Goal: Information Seeking & Learning: Check status

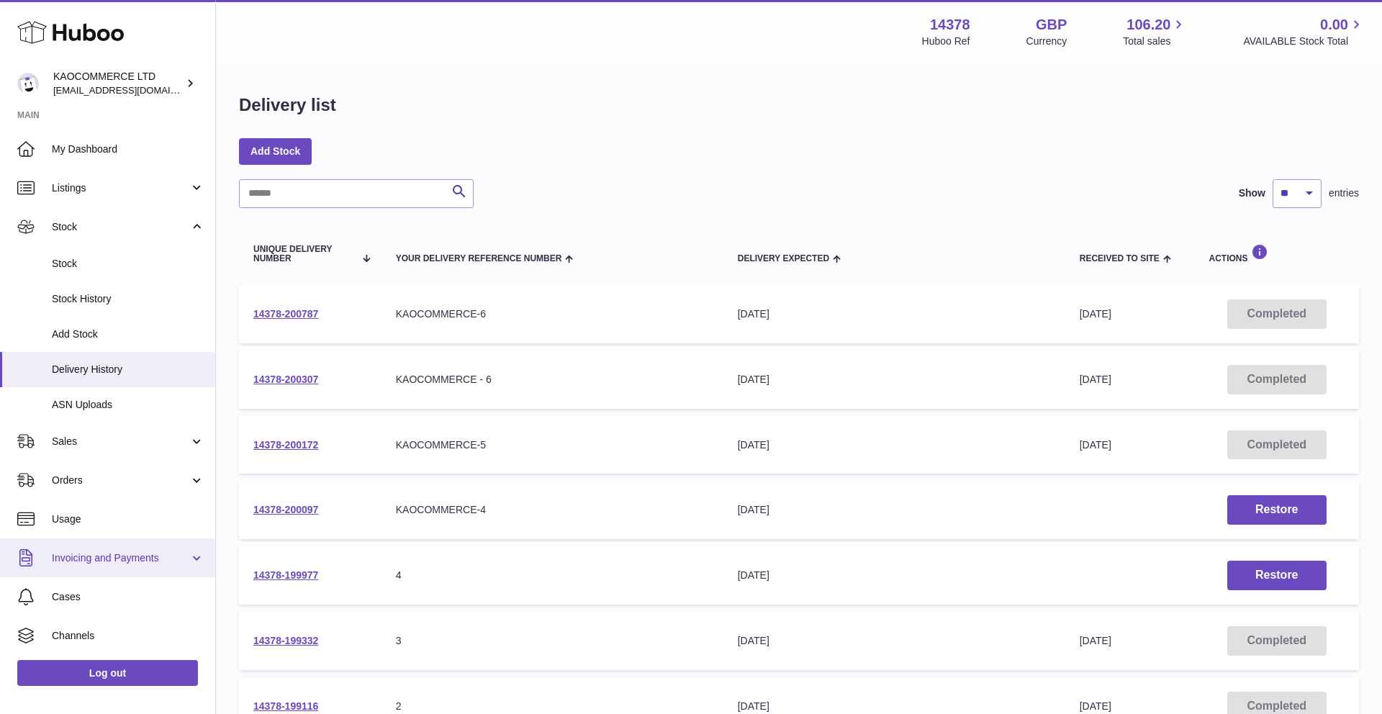
click at [87, 560] on span "Invoicing and Payments" at bounding box center [120, 558] width 137 height 14
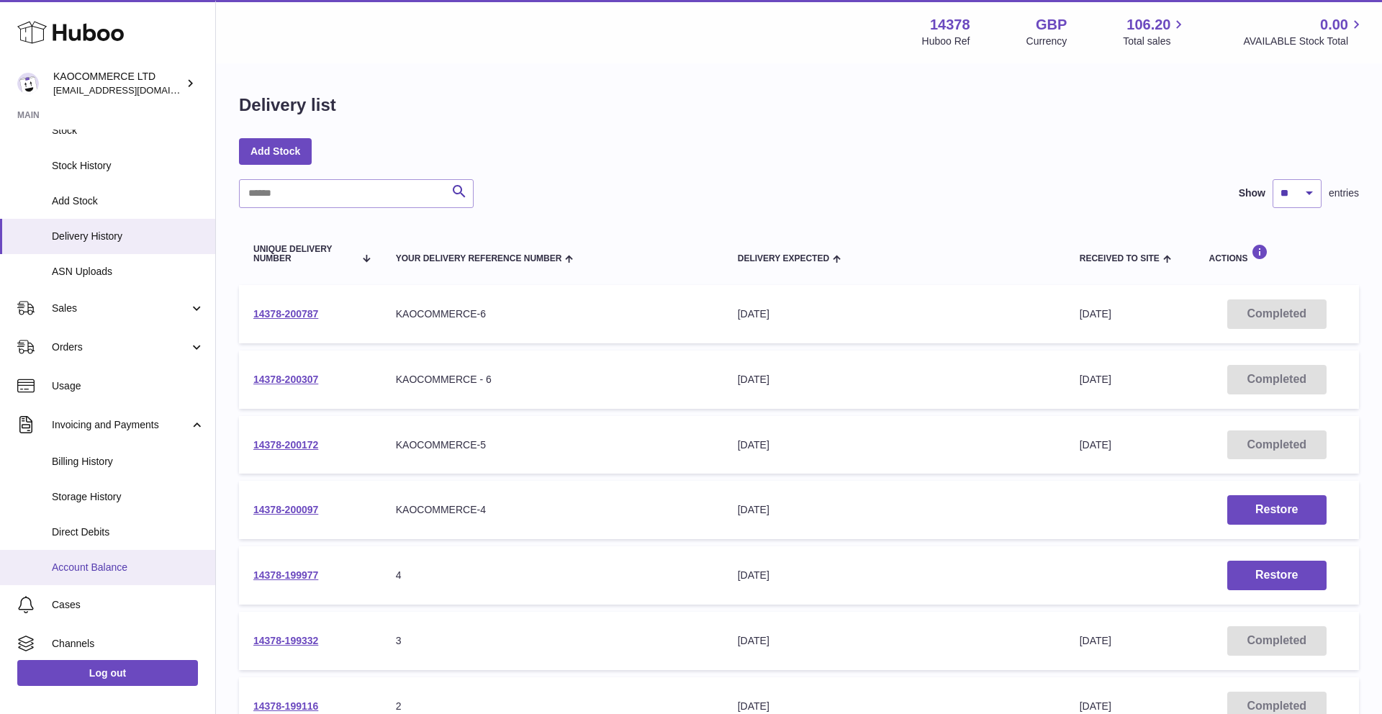
scroll to position [163, 0]
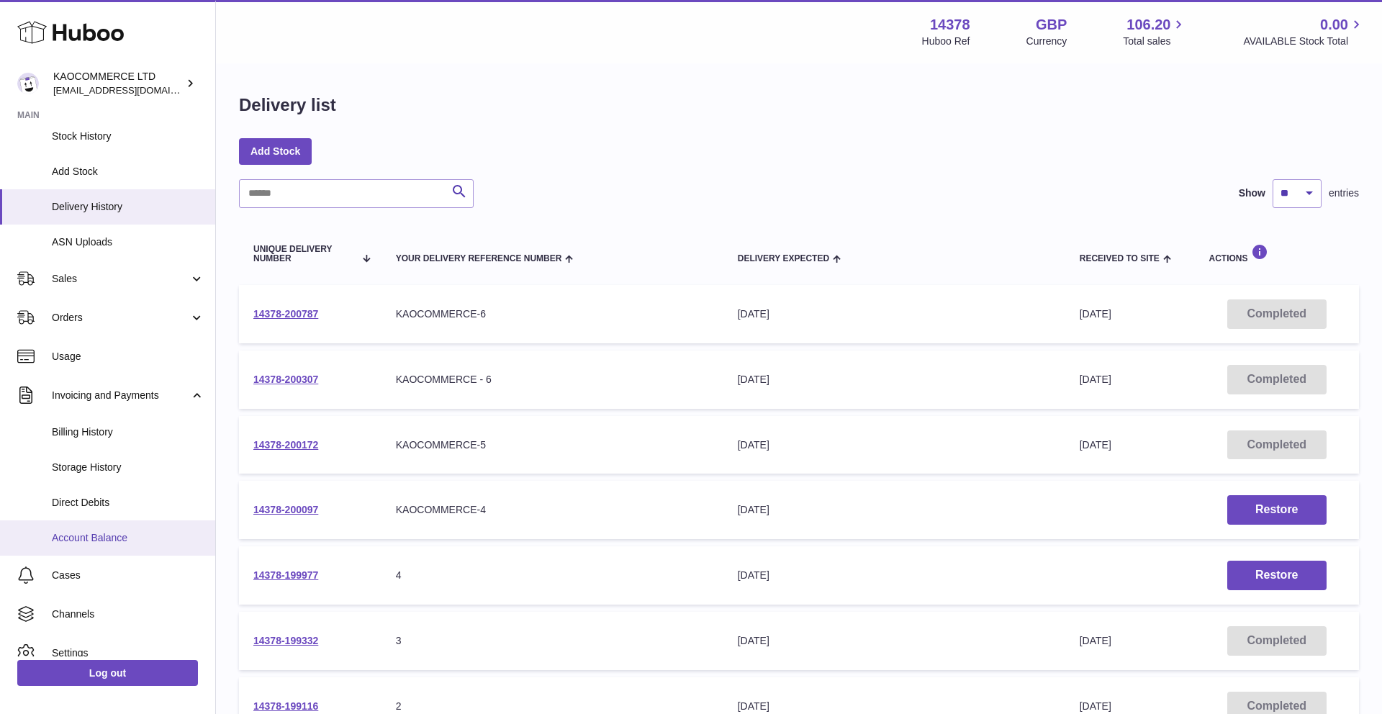
click at [88, 538] on span "Account Balance" at bounding box center [128, 538] width 153 height 14
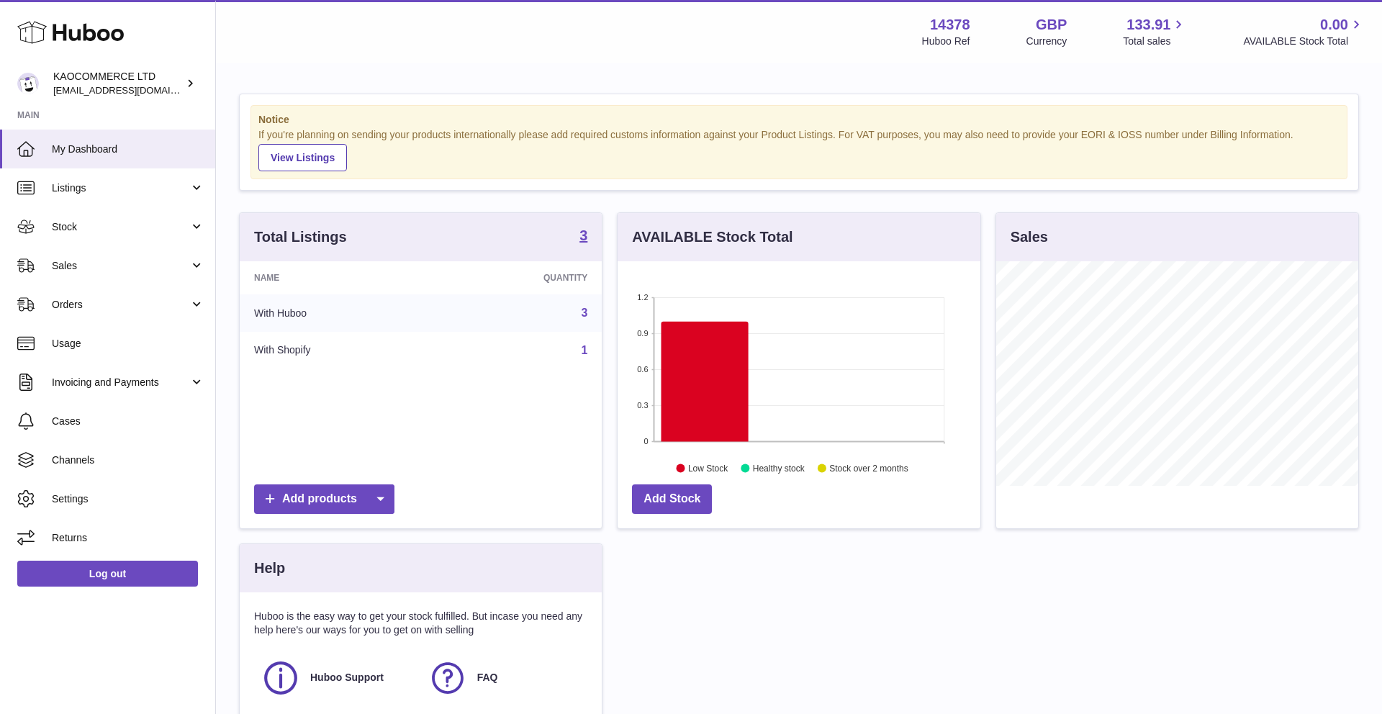
scroll to position [225, 363]
click at [117, 393] on link "Invoicing and Payments" at bounding box center [107, 382] width 215 height 39
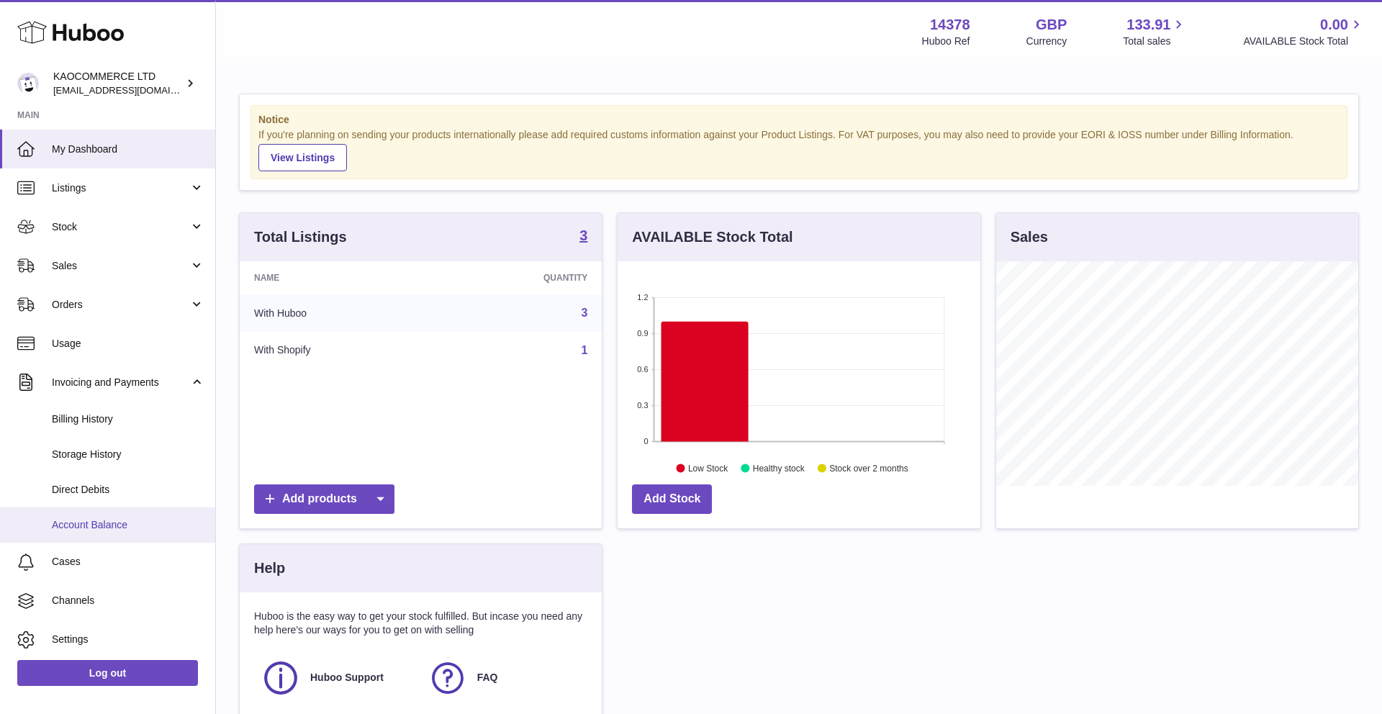
click at [106, 520] on span "Account Balance" at bounding box center [128, 525] width 153 height 14
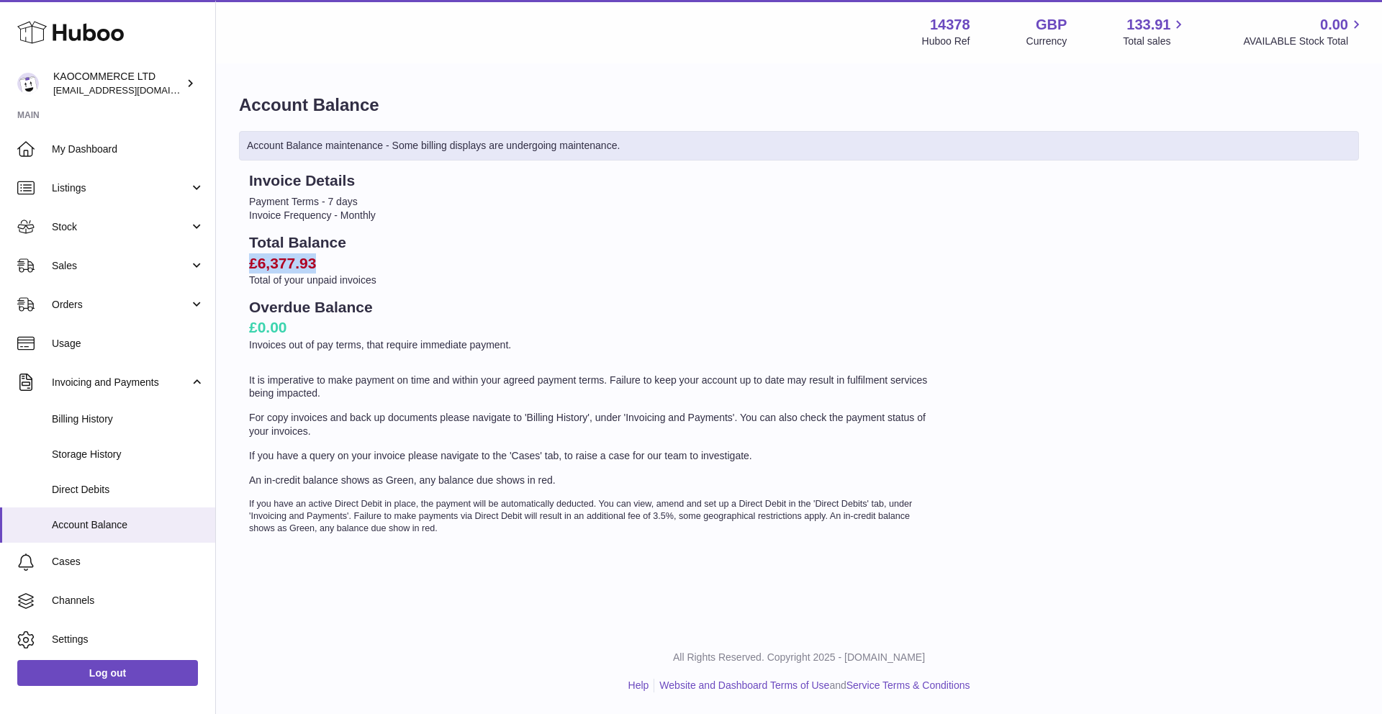
drag, startPoint x: 324, startPoint y: 260, endPoint x: 243, endPoint y: 260, distance: 81.3
click at [243, 260] on div "Invoice Details Payment Terms - 7 days Invoice Frequency - Monthly Total Balanc…" at bounding box center [591, 353] width 705 height 364
click at [256, 266] on h2 "£6,377.93" at bounding box center [591, 263] width 685 height 20
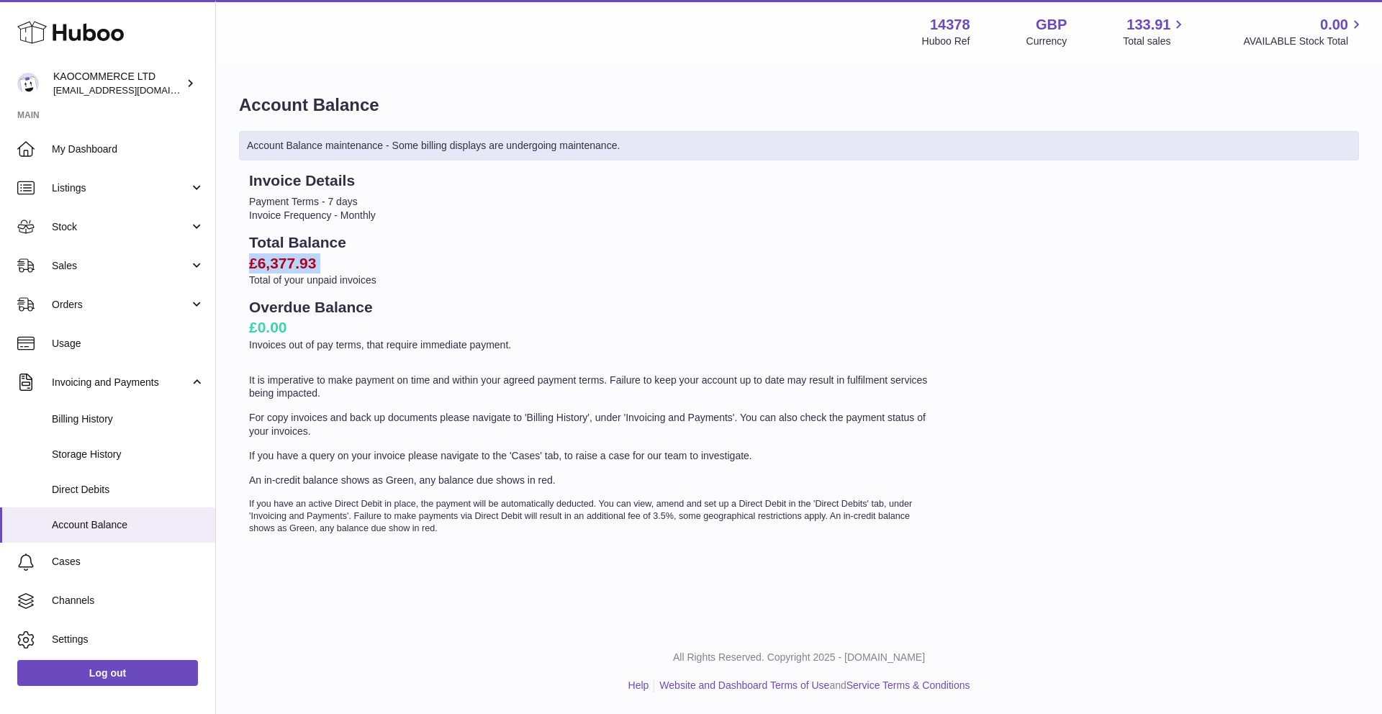
click at [307, 265] on h2 "£6,377.93" at bounding box center [591, 263] width 685 height 20
click at [330, 265] on h2 "£6,377.93" at bounding box center [591, 263] width 685 height 20
drag, startPoint x: 330, startPoint y: 265, endPoint x: 217, endPoint y: 256, distance: 112.6
click at [217, 256] on div "Account Balance Account Balance maintenance - Some billing displays are undergo…" at bounding box center [799, 319] width 1166 height 509
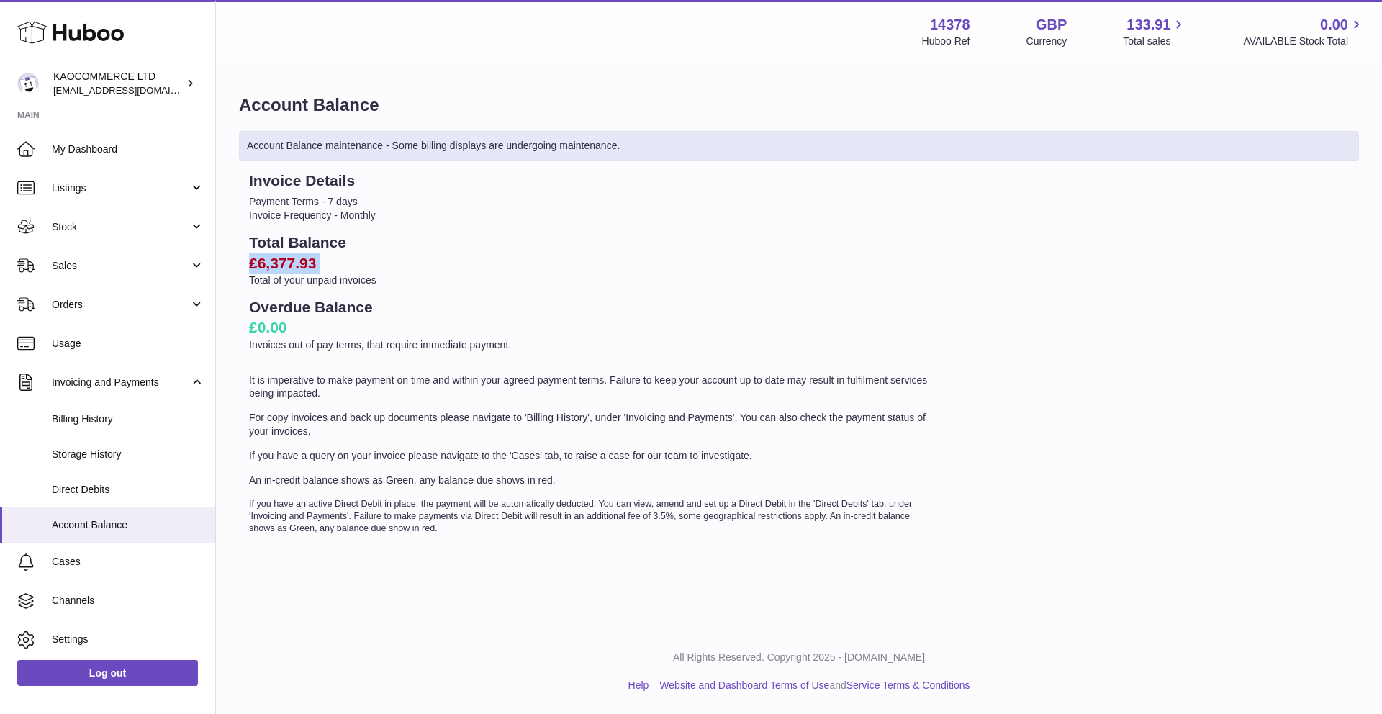
click at [277, 269] on h2 "£6,377.93" at bounding box center [591, 263] width 685 height 20
drag, startPoint x: 330, startPoint y: 263, endPoint x: 250, endPoint y: 265, distance: 79.9
click at [250, 265] on h2 "£6,377.93" at bounding box center [591, 263] width 685 height 20
click at [255, 265] on h2 "£6,377.93" at bounding box center [591, 263] width 685 height 20
click at [271, 256] on h2 "£6,377.93" at bounding box center [591, 263] width 685 height 20
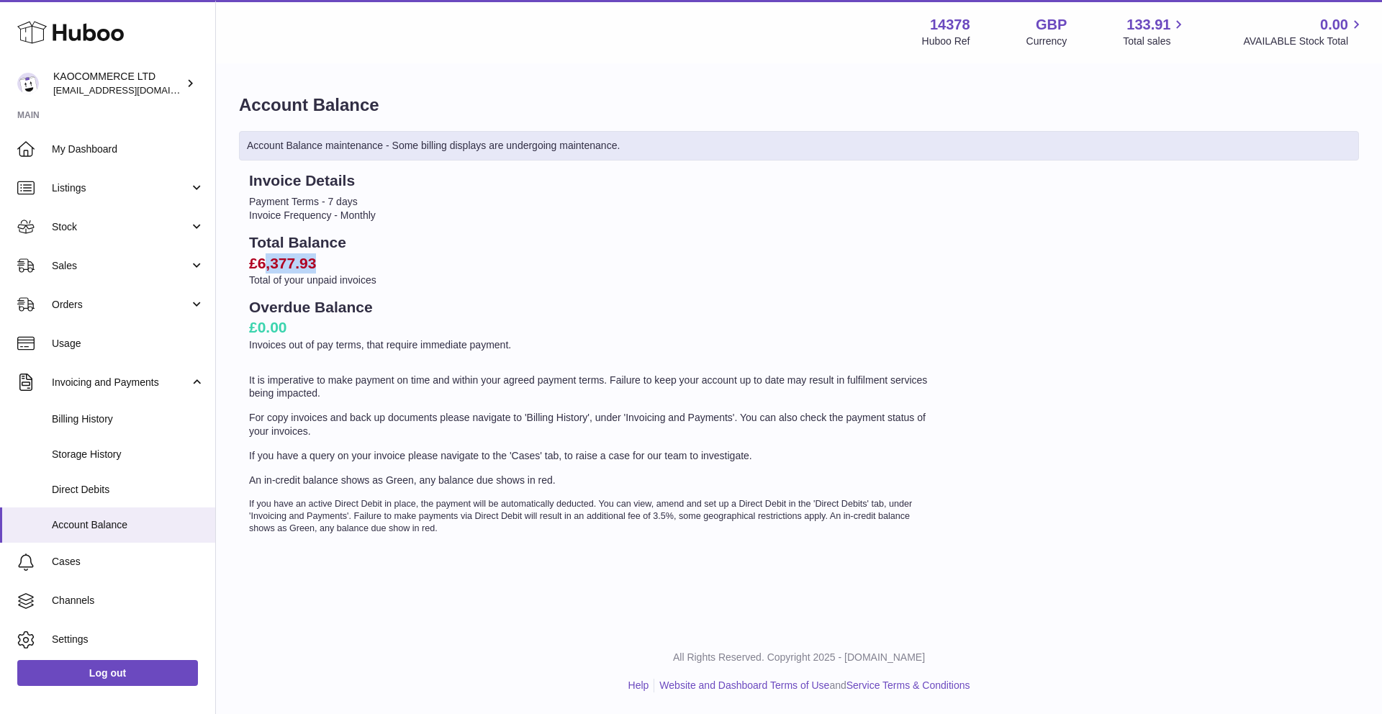
drag, startPoint x: 263, startPoint y: 257, endPoint x: 363, endPoint y: 271, distance: 100.2
click at [363, 271] on h2 "£6,377.93" at bounding box center [591, 263] width 685 height 20
drag, startPoint x: 334, startPoint y: 257, endPoint x: 271, endPoint y: 257, distance: 63.3
click at [271, 257] on h2 "£6,377.93" at bounding box center [591, 263] width 685 height 20
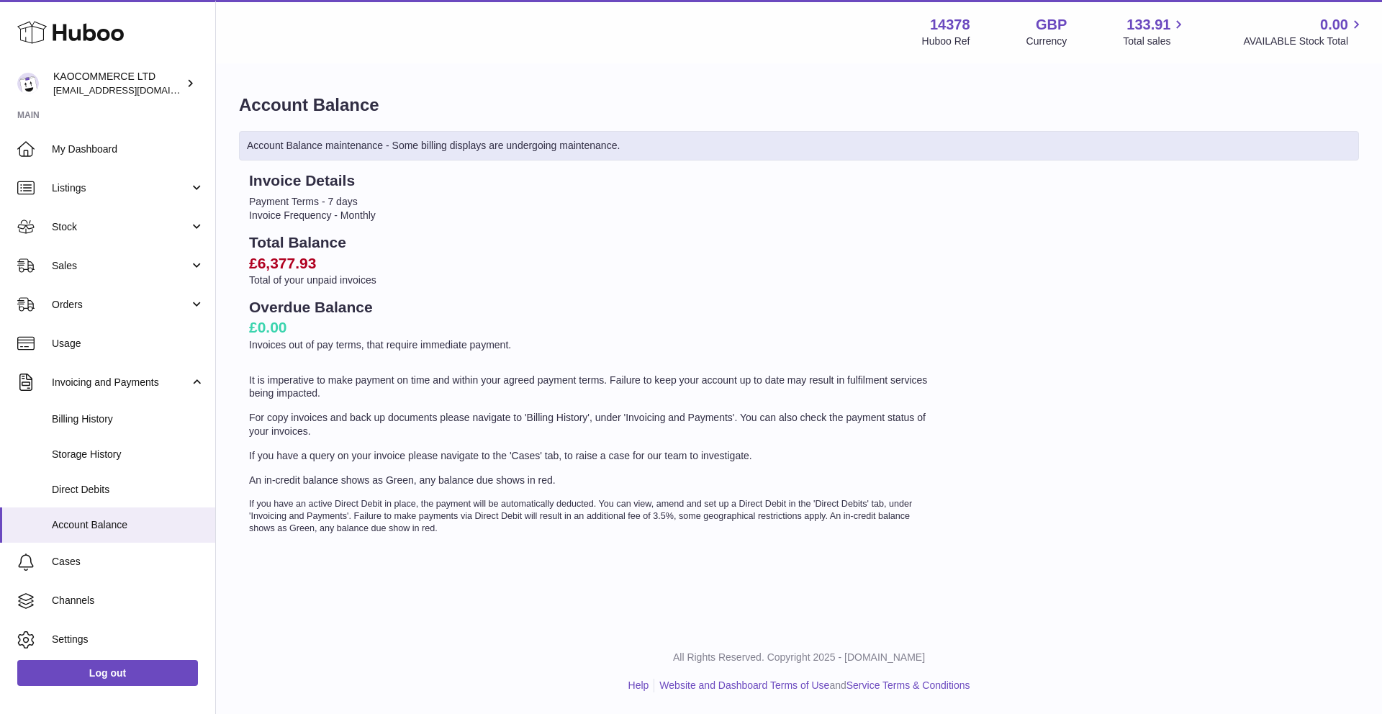
click at [259, 256] on h2 "£6,377.93" at bounding box center [591, 263] width 685 height 20
drag, startPoint x: 249, startPoint y: 260, endPoint x: 345, endPoint y: 264, distance: 96.5
click at [345, 264] on h2 "£6,377.93" at bounding box center [591, 263] width 685 height 20
click at [299, 262] on h2 "£6,377.93" at bounding box center [591, 263] width 685 height 20
drag, startPoint x: 273, startPoint y: 263, endPoint x: 373, endPoint y: 262, distance: 100.0
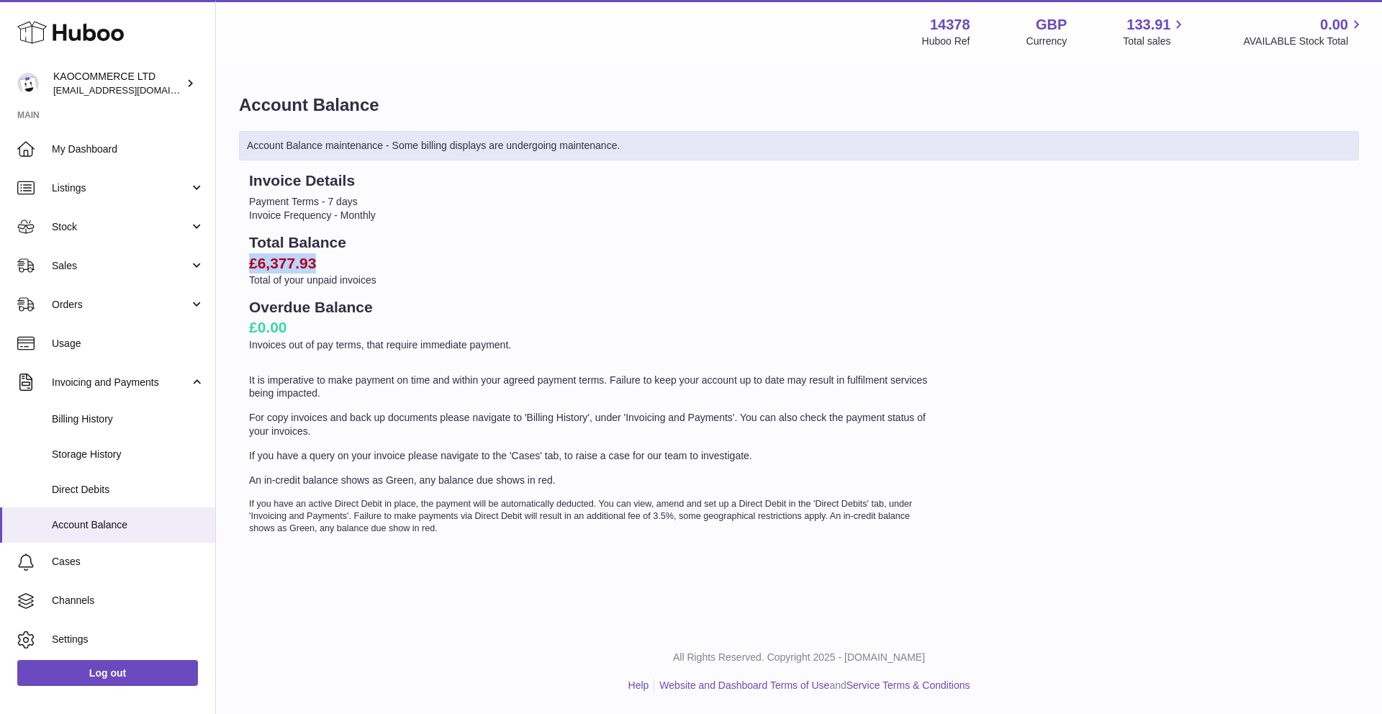
click at [373, 262] on div "Invoice Details Payment Terms - 7 days Invoice Frequency - Monthly Total Balanc…" at bounding box center [591, 353] width 705 height 364
click at [289, 253] on h2 "£6,377.93" at bounding box center [591, 263] width 685 height 20
drag, startPoint x: 265, startPoint y: 256, endPoint x: 339, endPoint y: 259, distance: 74.2
click at [340, 258] on h2 "£6,377.93" at bounding box center [591, 263] width 685 height 20
drag, startPoint x: 309, startPoint y: 262, endPoint x: 294, endPoint y: 262, distance: 15.8
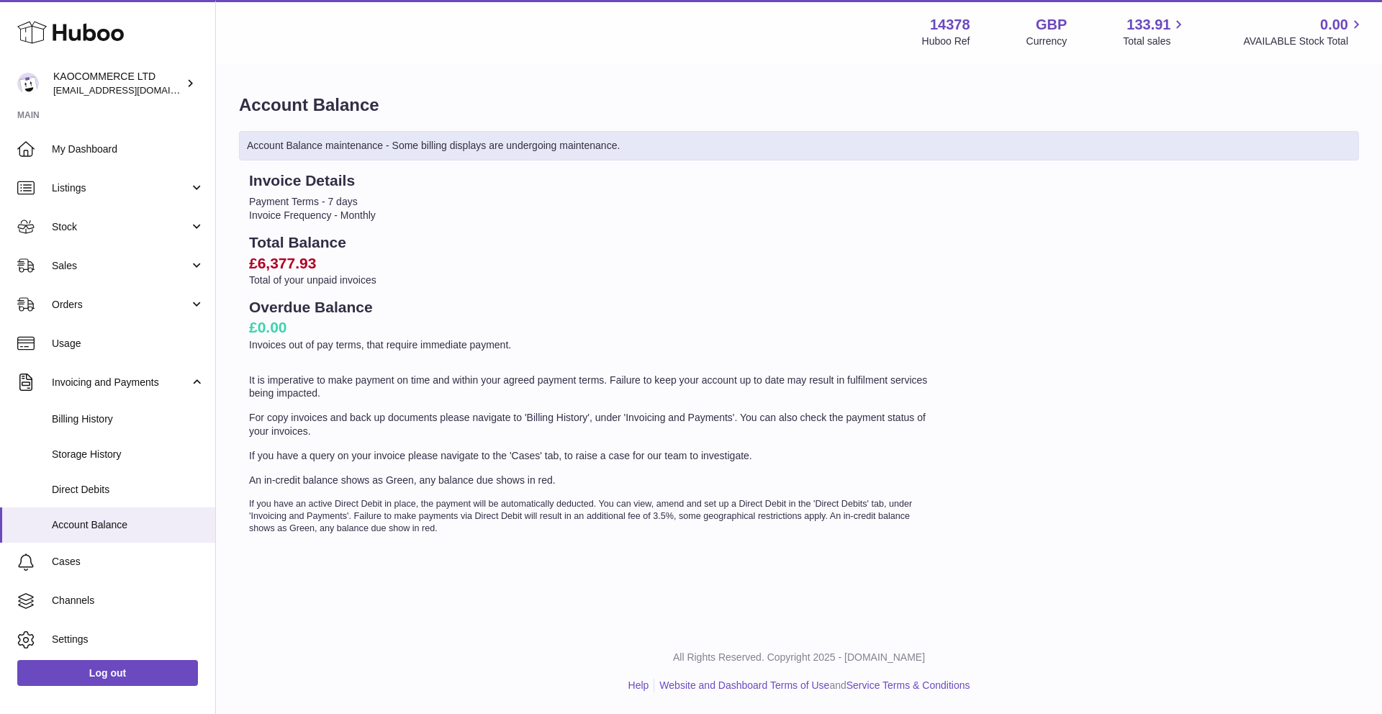
click at [305, 262] on h2 "£6,377.93" at bounding box center [591, 263] width 685 height 20
drag, startPoint x: 294, startPoint y: 262, endPoint x: 238, endPoint y: 262, distance: 55.4
click at [239, 262] on div "Invoice Details Payment Terms - 7 days Invoice Frequency - Monthly Total Balanc…" at bounding box center [591, 353] width 705 height 364
drag, startPoint x: 238, startPoint y: 262, endPoint x: 249, endPoint y: 262, distance: 10.8
click at [243, 262] on div "Invoice Details Payment Terms - 7 days Invoice Frequency - Monthly Total Balanc…" at bounding box center [591, 353] width 705 height 364
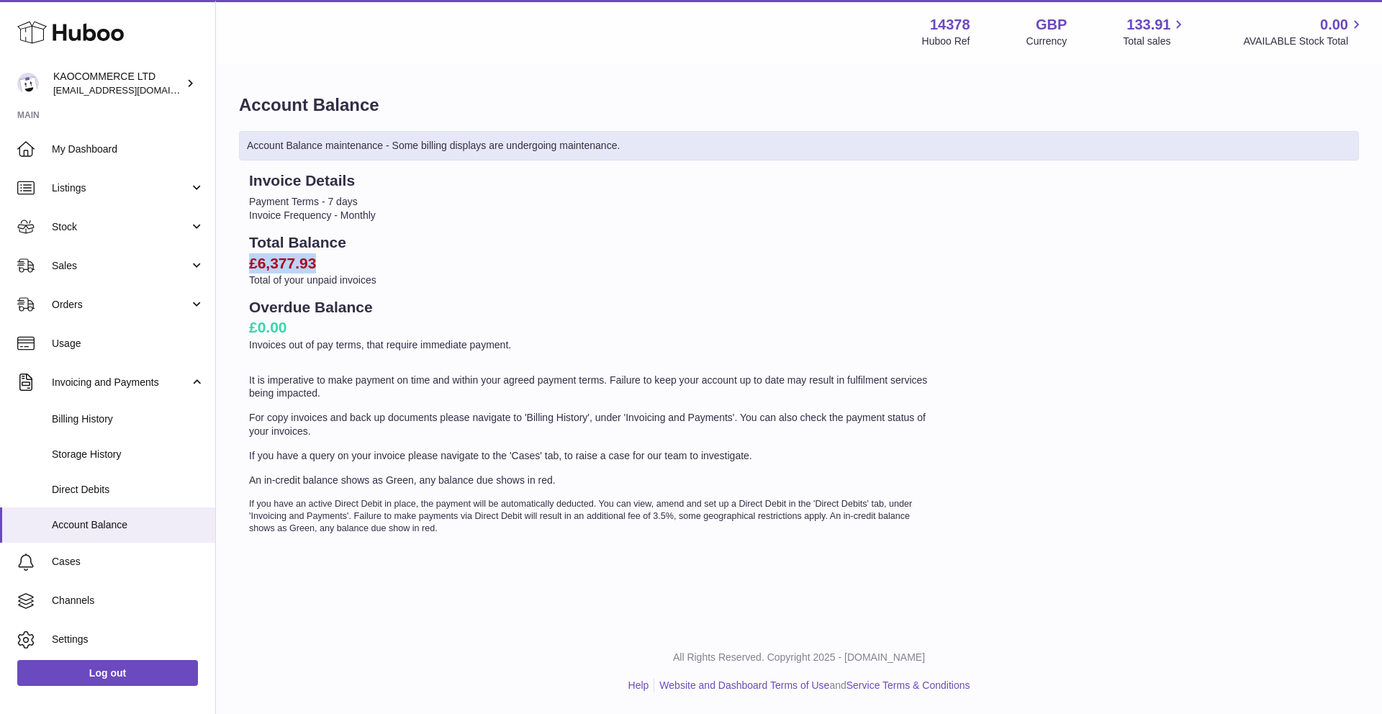
drag, startPoint x: 250, startPoint y: 262, endPoint x: 350, endPoint y: 254, distance: 100.3
click at [350, 254] on h2 "£6,377.93" at bounding box center [591, 263] width 685 height 20
click at [337, 256] on h2 "£6,377.93" at bounding box center [591, 263] width 685 height 20
drag, startPoint x: 309, startPoint y: 261, endPoint x: 242, endPoint y: 263, distance: 67.0
click at [242, 263] on div "Invoice Details Payment Terms - 7 days Invoice Frequency - Monthly Total Balanc…" at bounding box center [591, 353] width 705 height 364
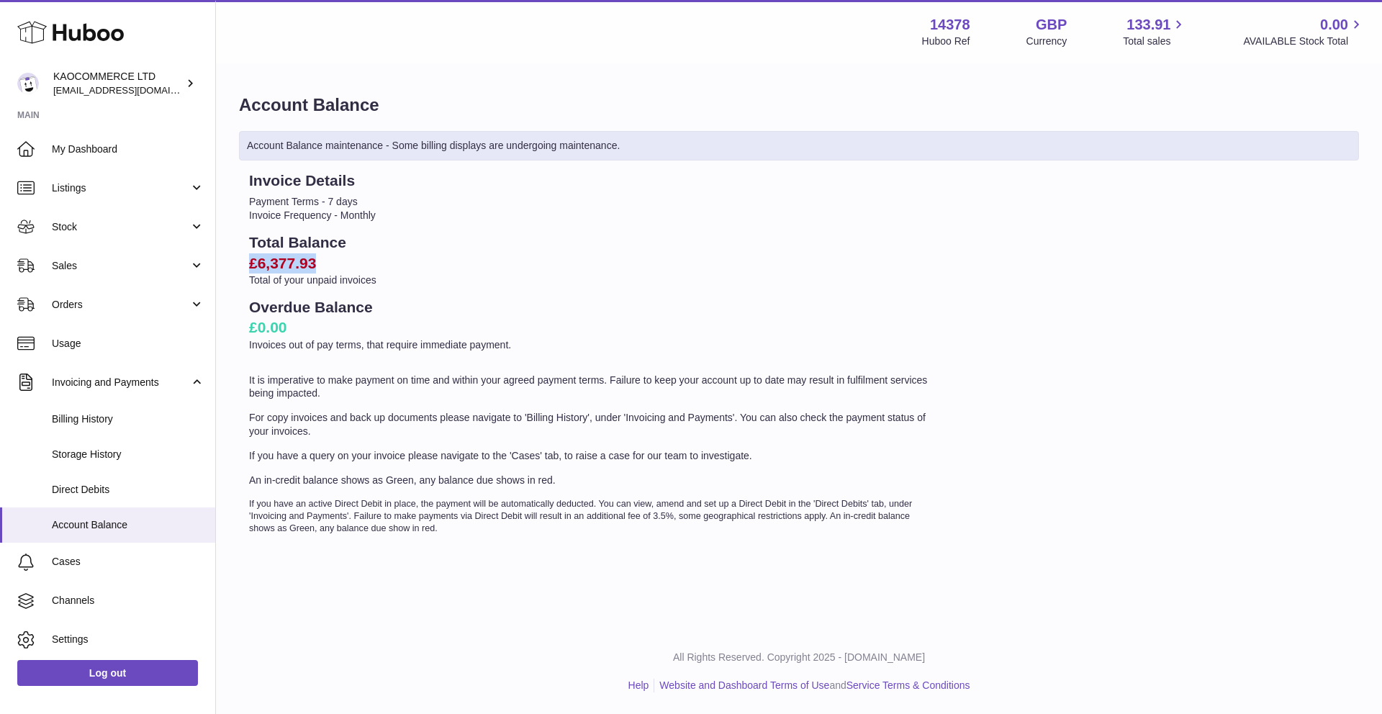
click at [242, 263] on div "Invoice Details Payment Terms - 7 days Invoice Frequency - Monthly Total Balanc…" at bounding box center [591, 353] width 705 height 364
drag, startPoint x: 244, startPoint y: 263, endPoint x: 347, endPoint y: 263, distance: 102.9
click at [347, 263] on div "Invoice Details Payment Terms - 7 days Invoice Frequency - Monthly Total Balanc…" at bounding box center [591, 353] width 705 height 364
click at [347, 263] on h2 "£6,377.93" at bounding box center [591, 263] width 685 height 20
drag, startPoint x: 348, startPoint y: 263, endPoint x: 254, endPoint y: 265, distance: 93.6
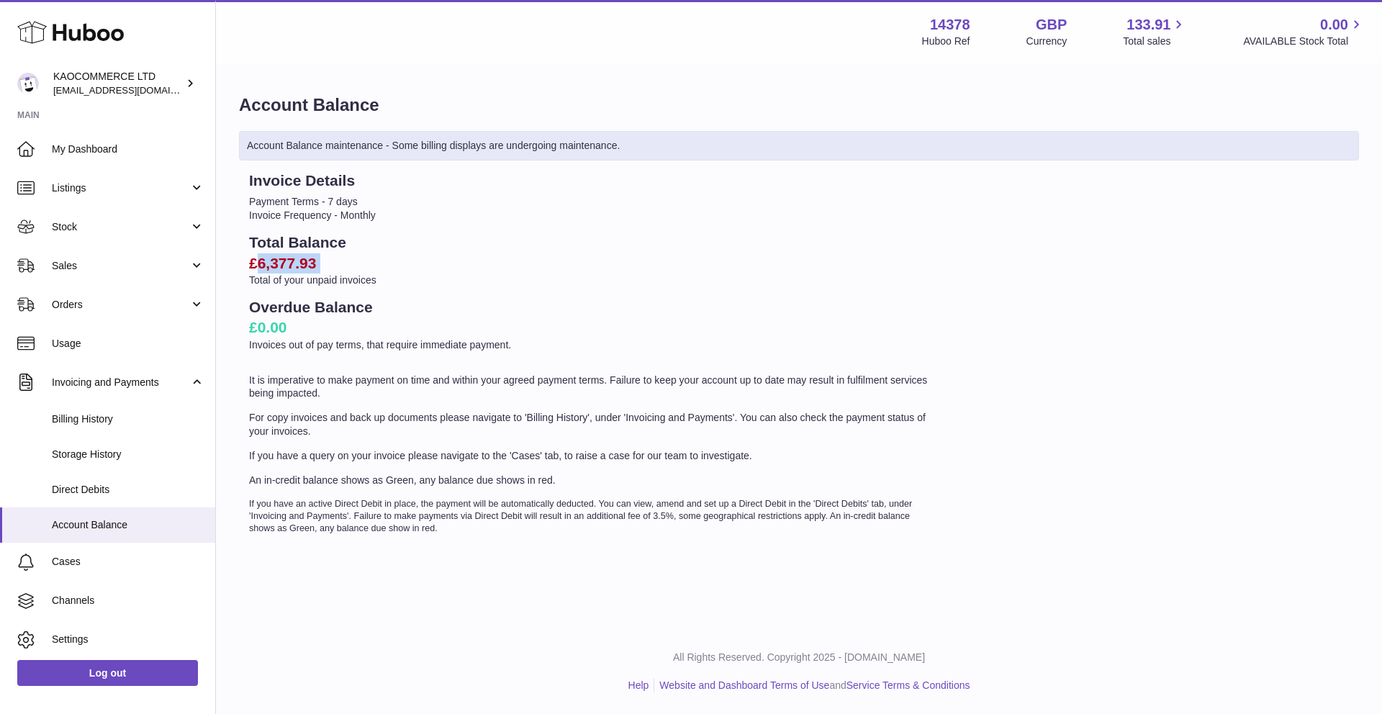
click at [254, 265] on h2 "£6,377.93" at bounding box center [591, 263] width 685 height 20
click at [255, 265] on h2 "£6,377.93" at bounding box center [591, 263] width 685 height 20
drag, startPoint x: 245, startPoint y: 266, endPoint x: 304, endPoint y: 266, distance: 58.3
click at [304, 266] on div "Invoice Details Payment Terms - 7 days Invoice Frequency - Monthly Total Balanc…" at bounding box center [591, 353] width 705 height 364
click at [304, 266] on h2 "£6,377.93" at bounding box center [591, 263] width 685 height 20
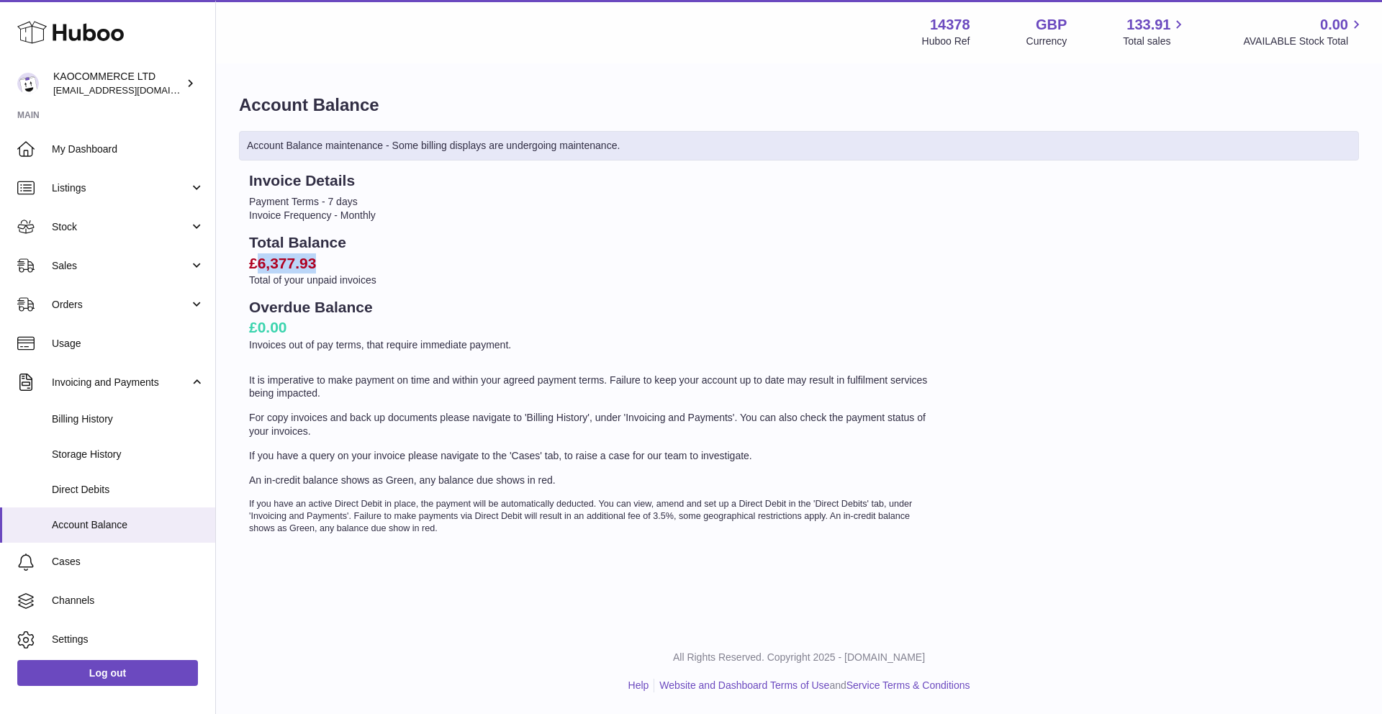
click at [304, 266] on h2 "£6,377.93" at bounding box center [591, 263] width 685 height 20
click at [332, 265] on h2 "£6,377.93" at bounding box center [591, 263] width 685 height 20
drag, startPoint x: 328, startPoint y: 265, endPoint x: 252, endPoint y: 265, distance: 76.3
click at [252, 265] on h2 "£6,377.93" at bounding box center [591, 263] width 685 height 20
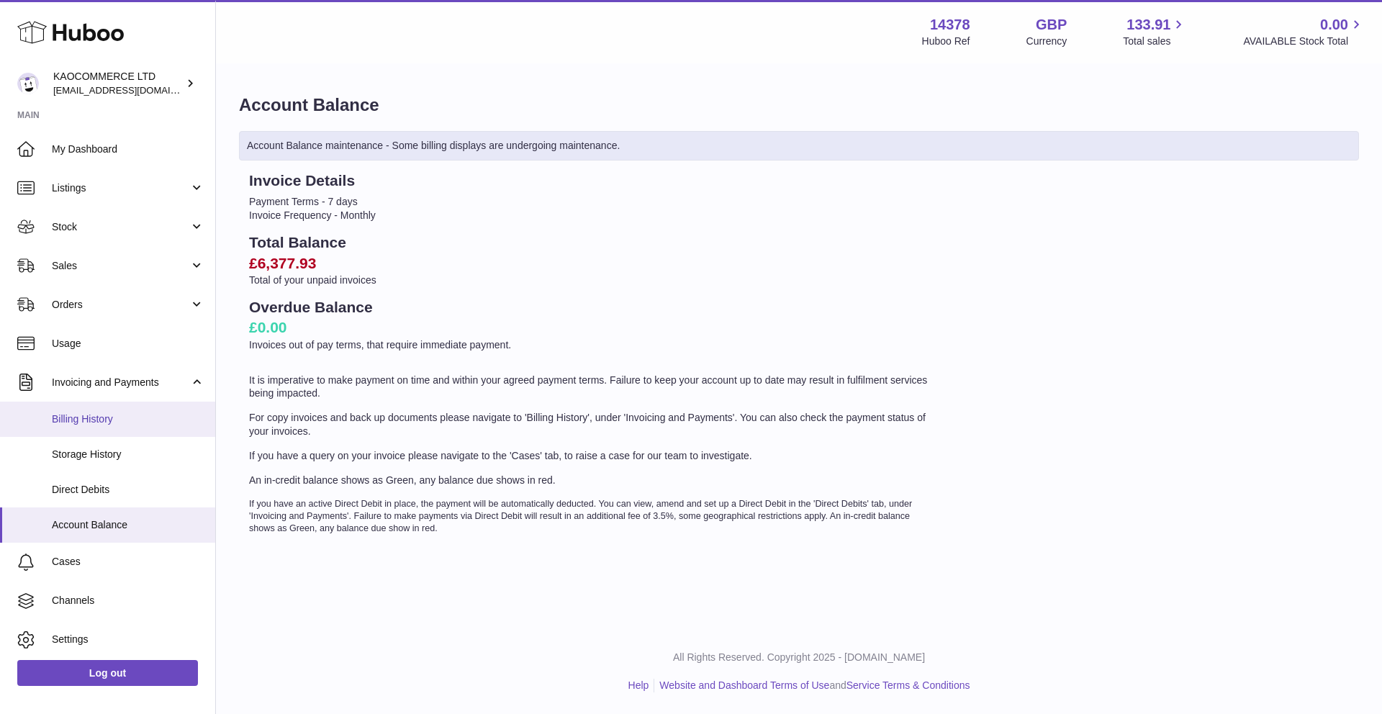
click at [99, 430] on link "Billing History" at bounding box center [107, 419] width 215 height 35
